Goal: Information Seeking & Learning: Learn about a topic

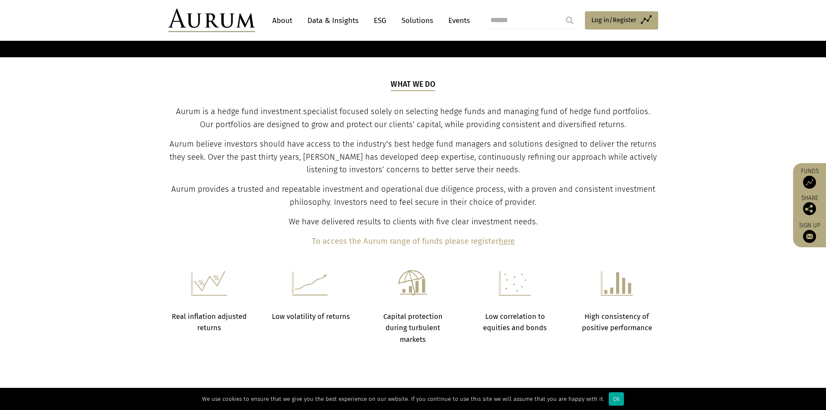
scroll to position [282, 0]
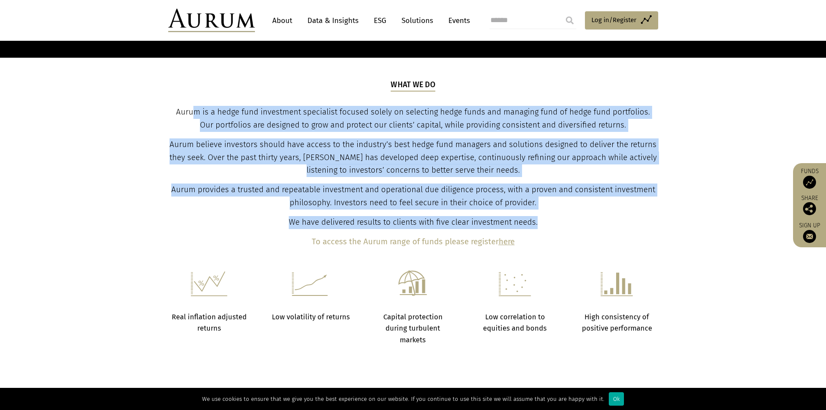
drag, startPoint x: 554, startPoint y: 221, endPoint x: 186, endPoint y: 101, distance: 386.7
click at [186, 101] on div "What we do Aurum is a hedge fund investment specialist focused solely on select…" at bounding box center [413, 163] width 488 height 169
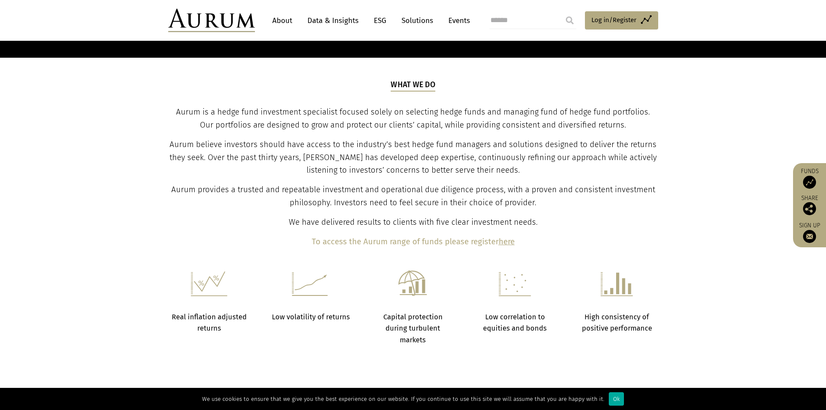
click at [176, 110] on span "Aurum is a hedge fund investment specialist focused solely on selecting hedge f…" at bounding box center [413, 118] width 474 height 23
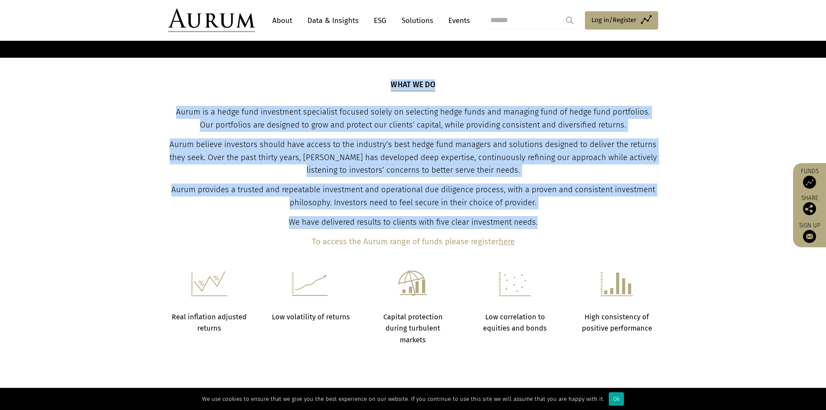
drag, startPoint x: 163, startPoint y: 110, endPoint x: 565, endPoint y: 220, distance: 416.3
click at [565, 220] on div "What we do Aurum is a hedge fund investment specialist focused solely on select…" at bounding box center [414, 163] width 508 height 169
click at [550, 220] on p "We have delivered results to clients with five clear investment needs." at bounding box center [413, 222] width 488 height 13
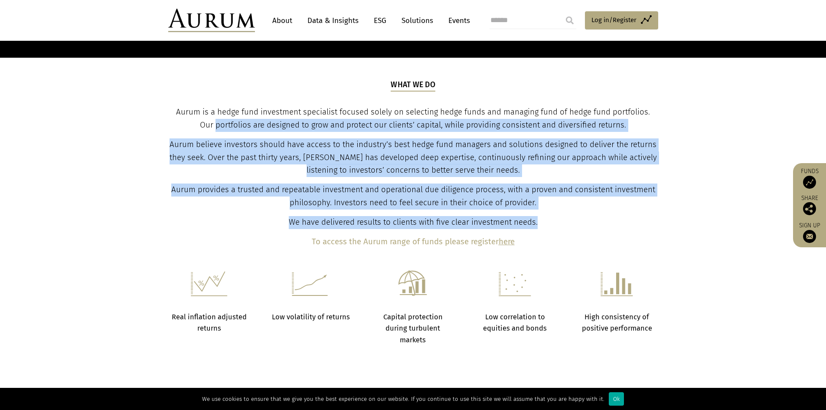
drag, startPoint x: 541, startPoint y: 224, endPoint x: 174, endPoint y: 127, distance: 379.7
click at [174, 127] on div "What we do Aurum is a hedge fund investment specialist focused solely on select…" at bounding box center [413, 163] width 488 height 169
click at [187, 122] on p "Aurum is a hedge fund investment specialist focused solely on selecting hedge f…" at bounding box center [413, 119] width 488 height 26
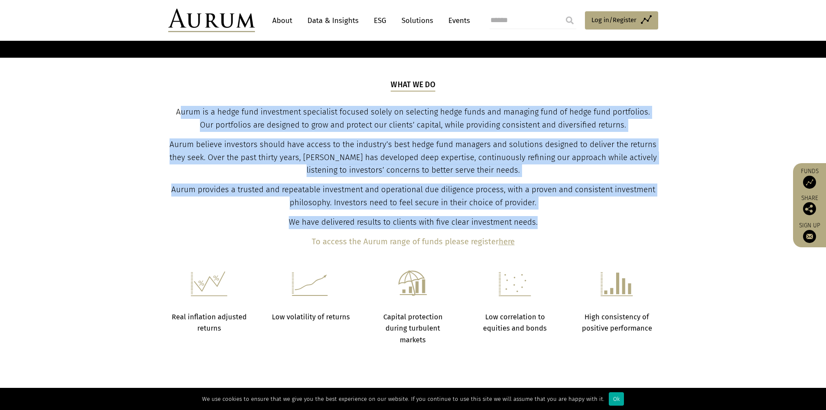
drag, startPoint x: 172, startPoint y: 108, endPoint x: 581, endPoint y: 211, distance: 422.3
click at [581, 211] on div "What we do Aurum is a hedge fund investment specialist focused solely on select…" at bounding box center [413, 163] width 488 height 169
click at [551, 216] on p "We have delivered results to clients with five clear investment needs." at bounding box center [413, 222] width 488 height 13
drag, startPoint x: 543, startPoint y: 223, endPoint x: 162, endPoint y: 102, distance: 399.3
click at [162, 102] on div "What we do Aurum is a hedge fund investment specialist focused solely on select…" at bounding box center [414, 163] width 508 height 169
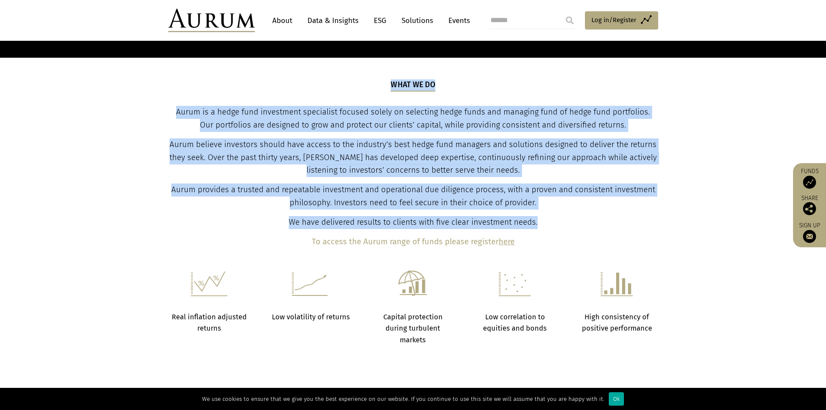
click at [195, 111] on span "Aurum is a hedge fund investment specialist focused solely on selecting hedge f…" at bounding box center [413, 118] width 474 height 23
drag, startPoint x: 169, startPoint y: 111, endPoint x: 588, endPoint y: 224, distance: 434.4
click at [588, 224] on div "What we do Aurum is a hedge fund investment specialist focused solely on select…" at bounding box center [414, 163] width 508 height 169
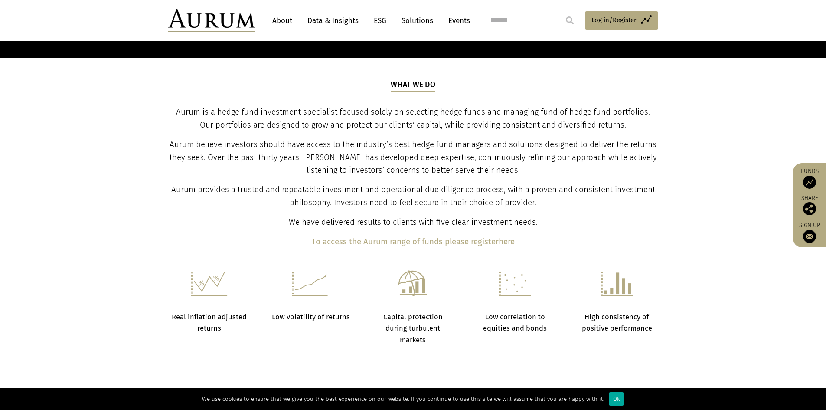
click at [554, 237] on p "To access the Aurum range of funds please register here" at bounding box center [413, 242] width 488 height 13
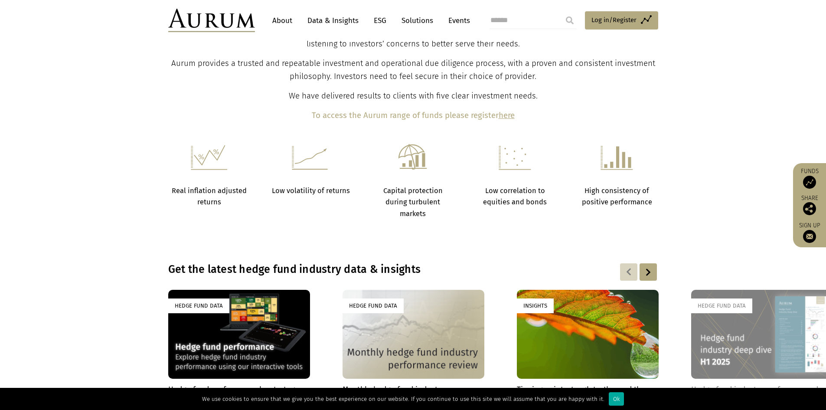
scroll to position [412, 0]
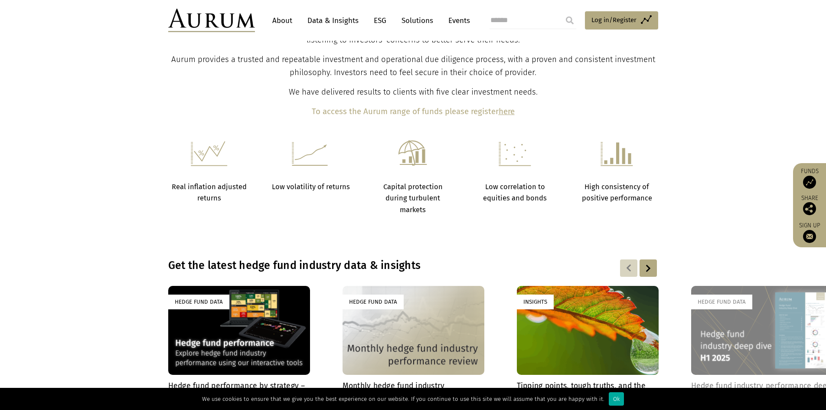
click at [402, 265] on h3 "Get the latest hedge fund industry data & insights" at bounding box center [357, 265] width 378 height 13
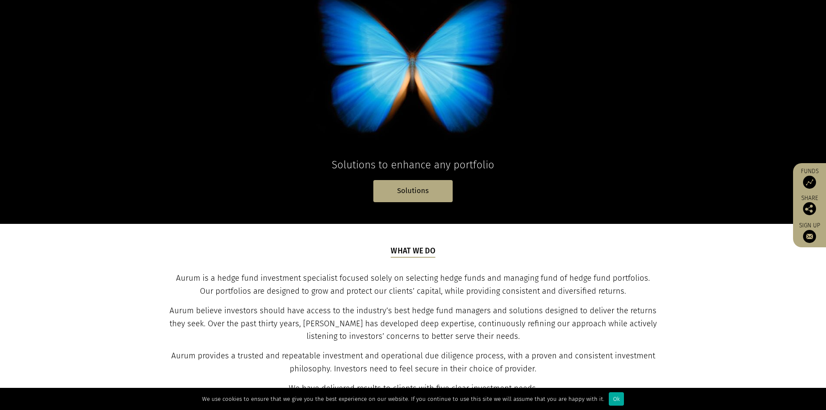
scroll to position [0, 0]
